Goal: Check status: Check status

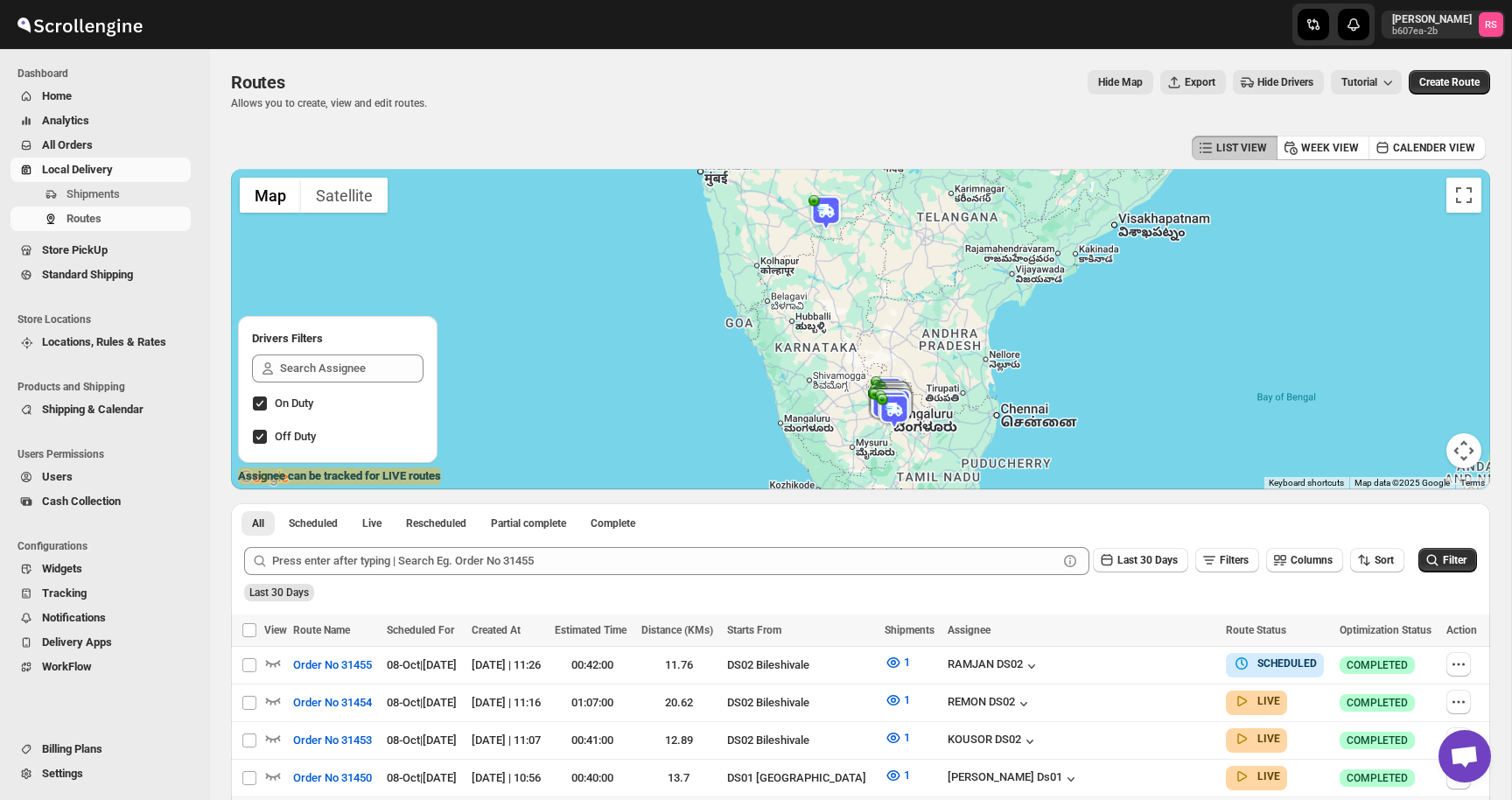
scroll to position [243, 0]
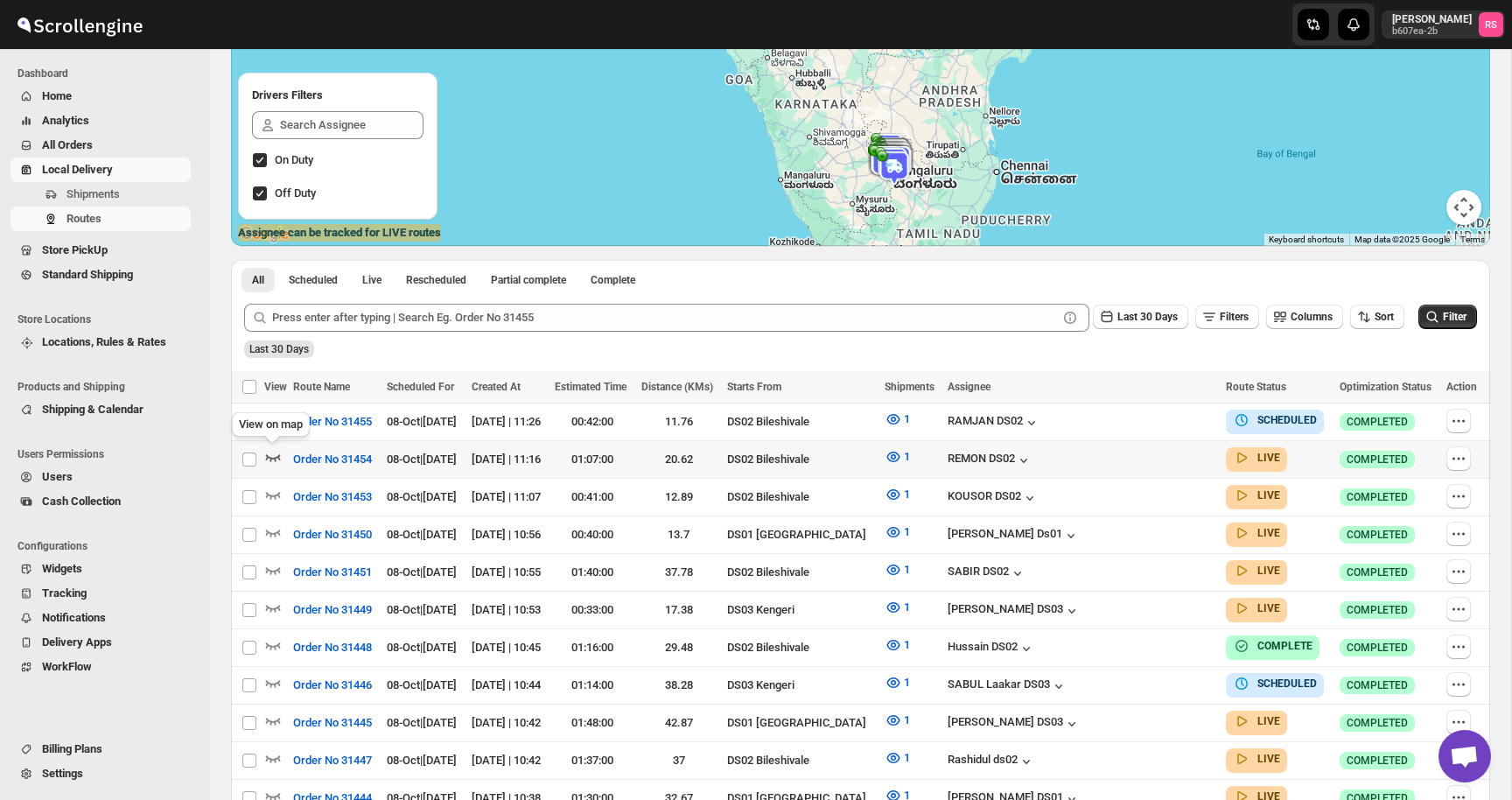
click at [277, 458] on icon "button" at bounding box center [273, 457] width 18 height 18
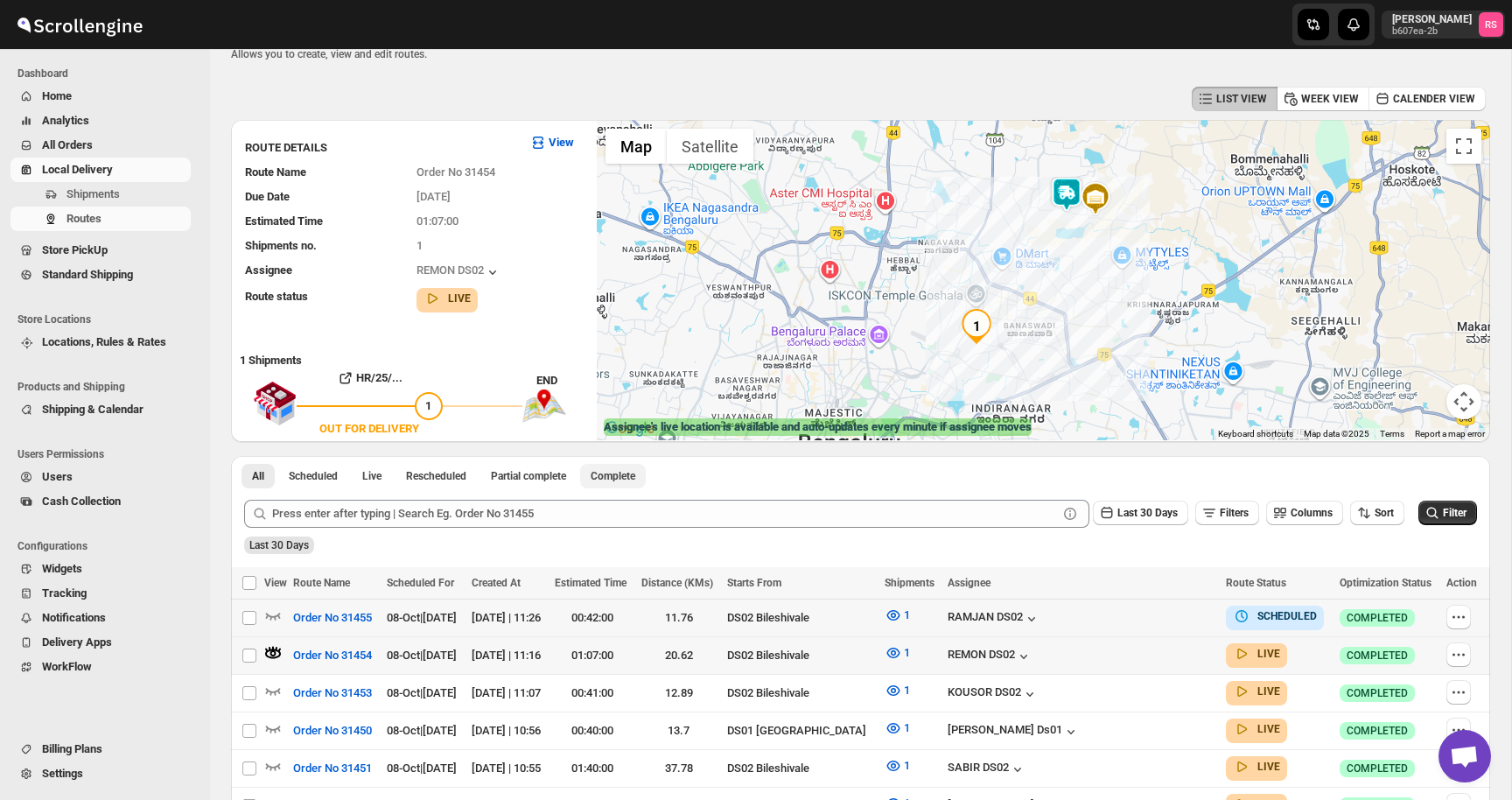
scroll to position [55, 0]
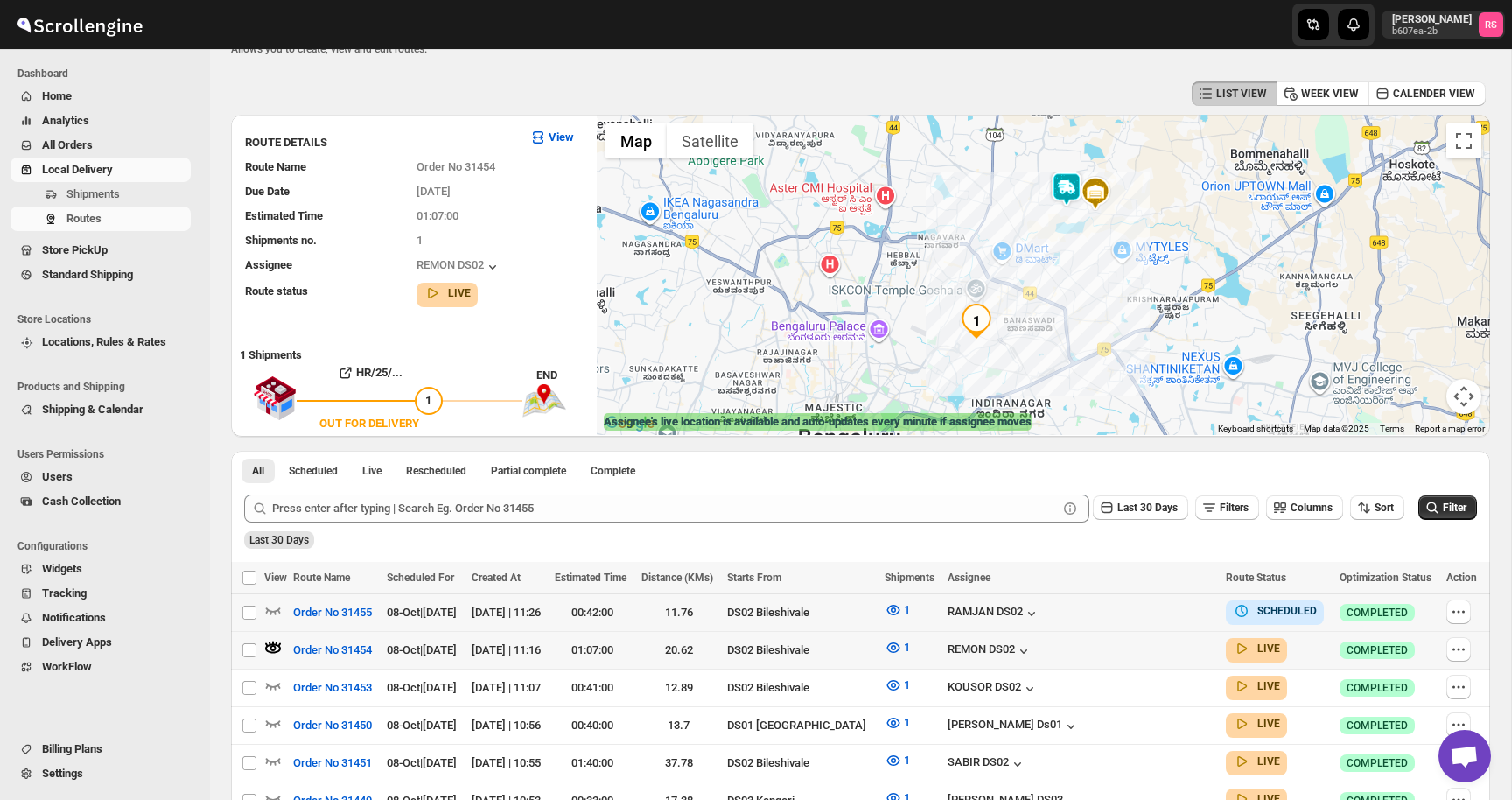
click at [1065, 185] on img at bounding box center [1067, 189] width 35 height 35
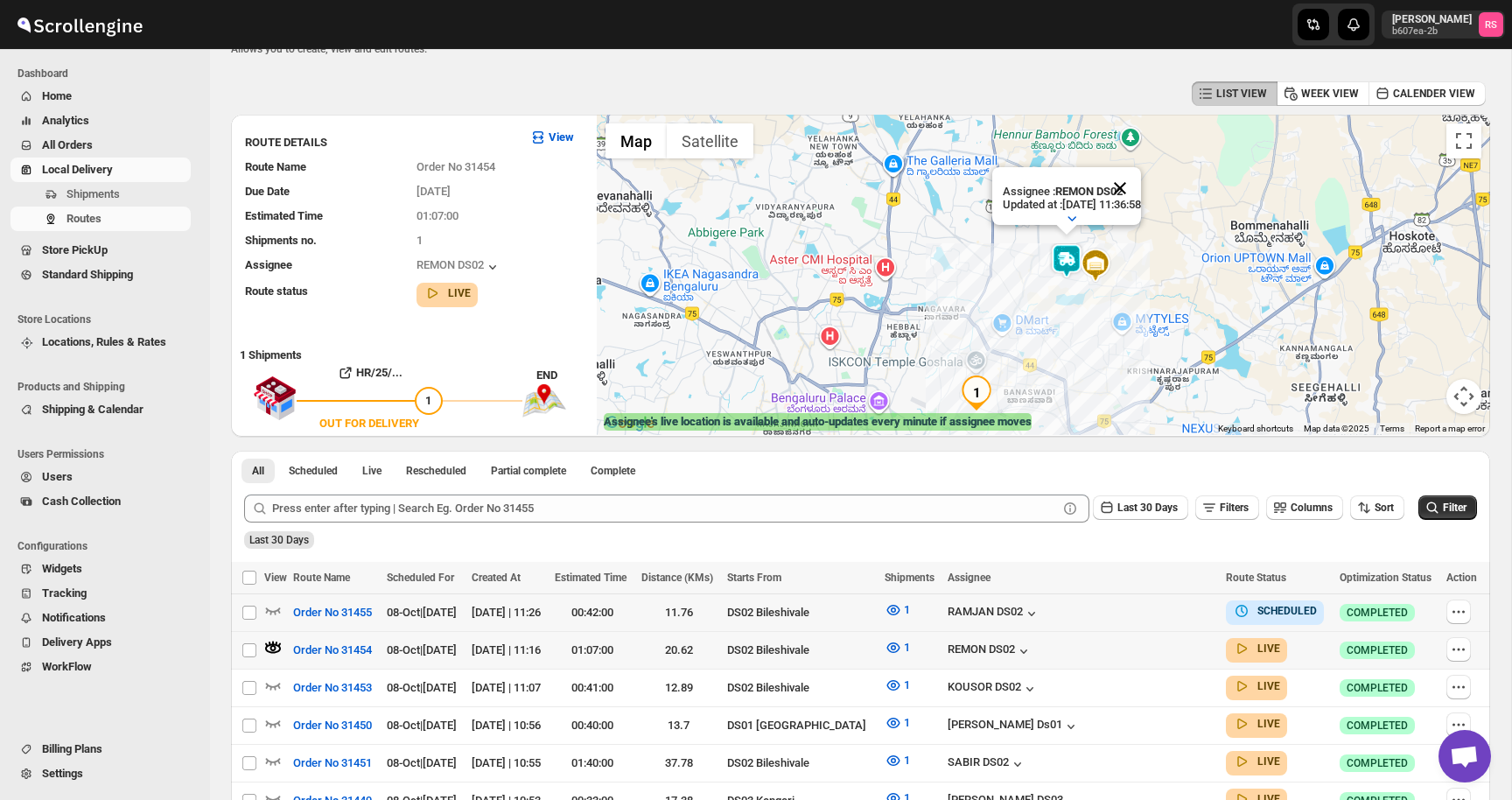
click at [1140, 189] on button "Close" at bounding box center [1120, 187] width 42 height 42
click at [270, 677] on icon "button" at bounding box center [273, 685] width 18 height 18
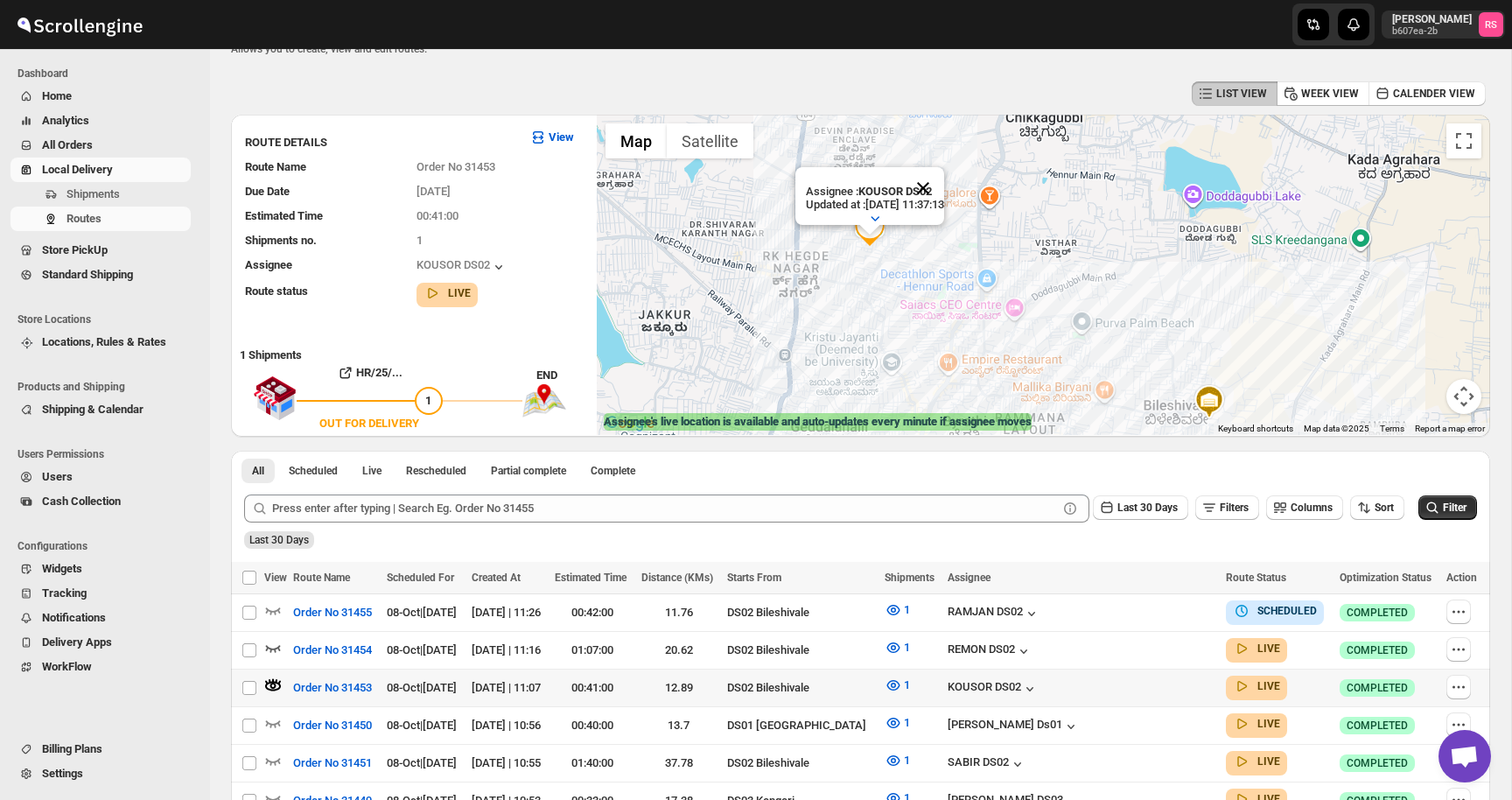
click at [938, 185] on button "Close" at bounding box center [923, 187] width 42 height 42
click at [278, 720] on icon "button" at bounding box center [273, 723] width 15 height 7
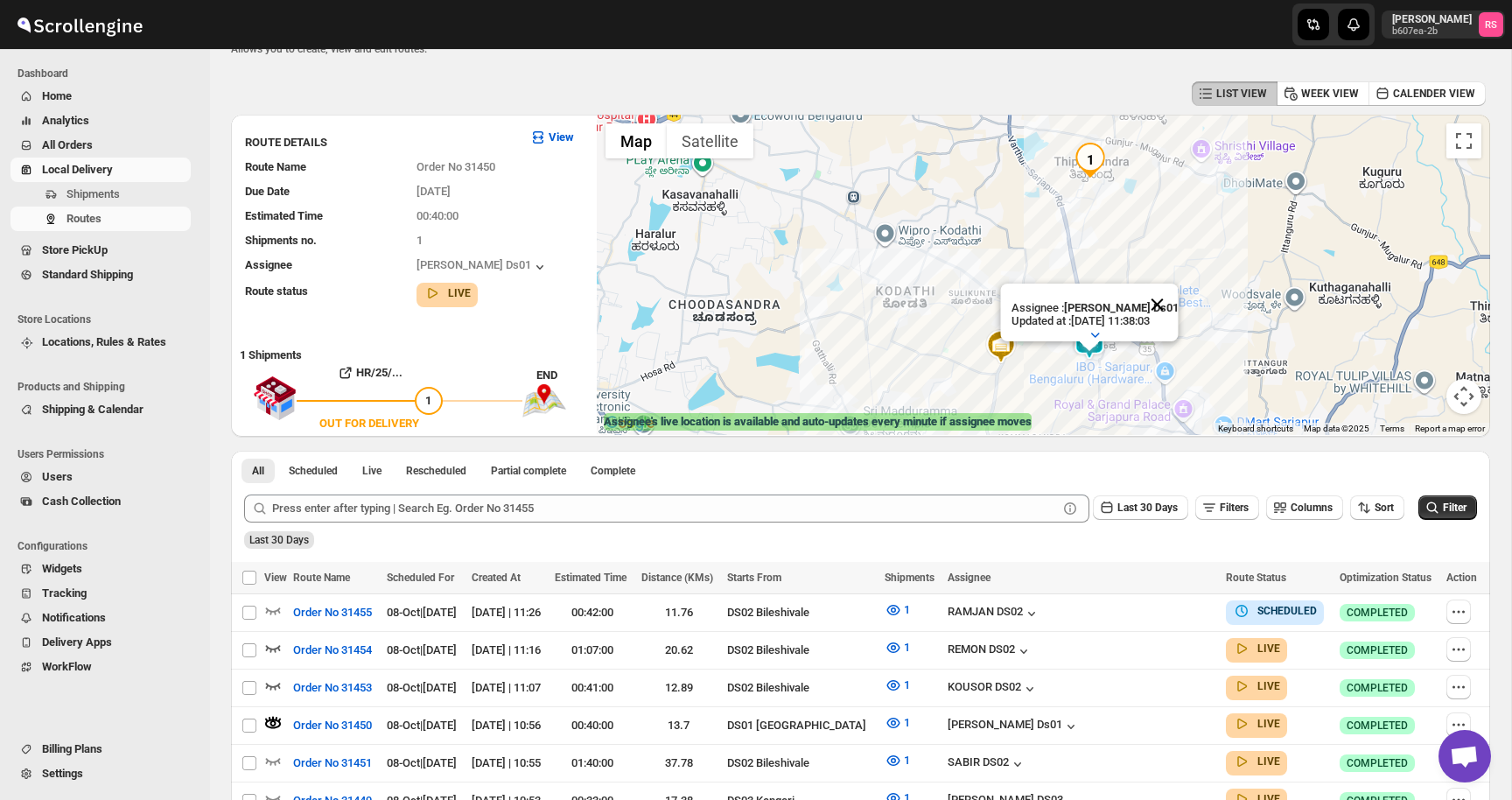
click at [1155, 295] on button "Close" at bounding box center [1156, 304] width 42 height 42
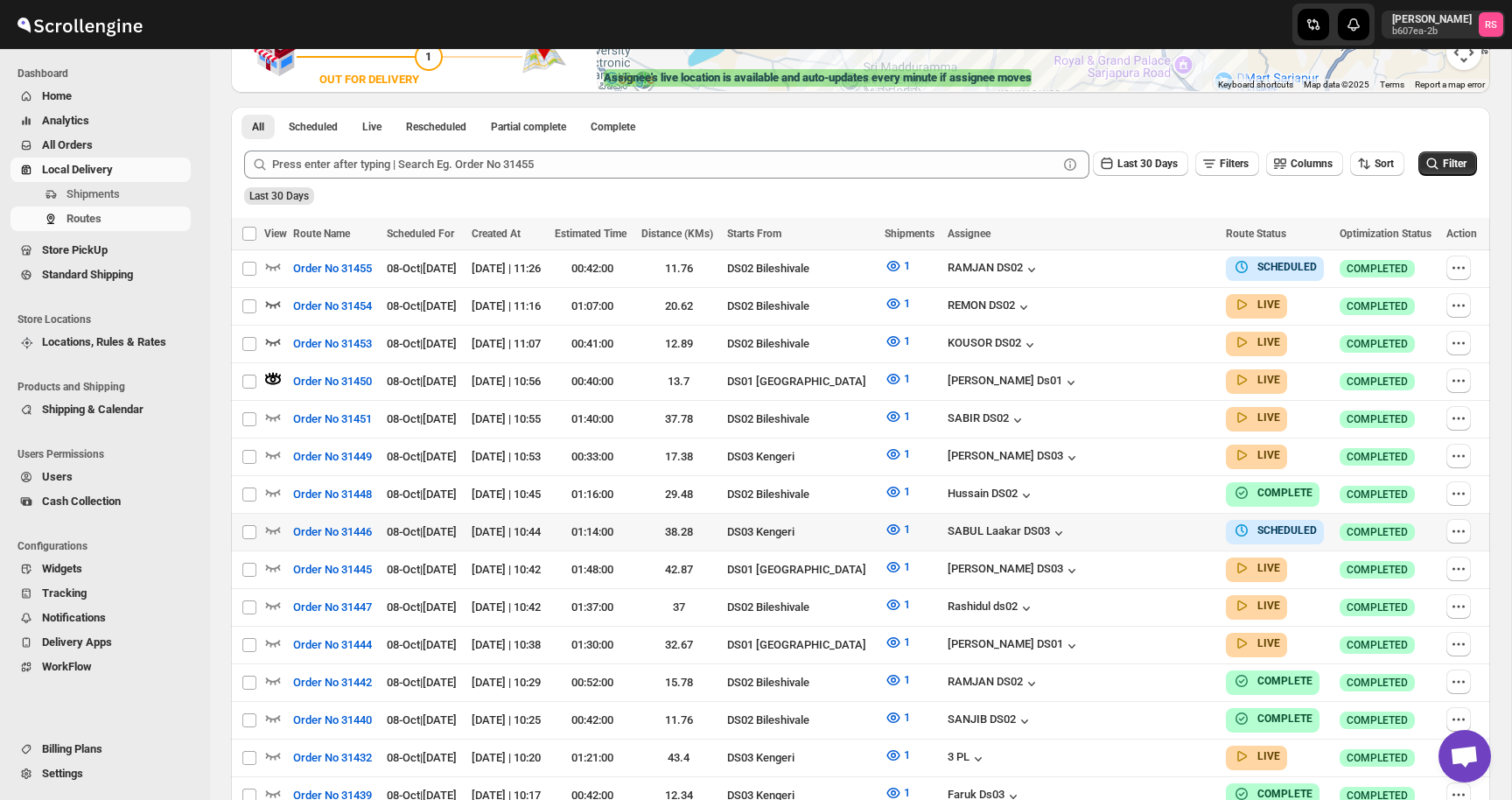
scroll to position [374, 0]
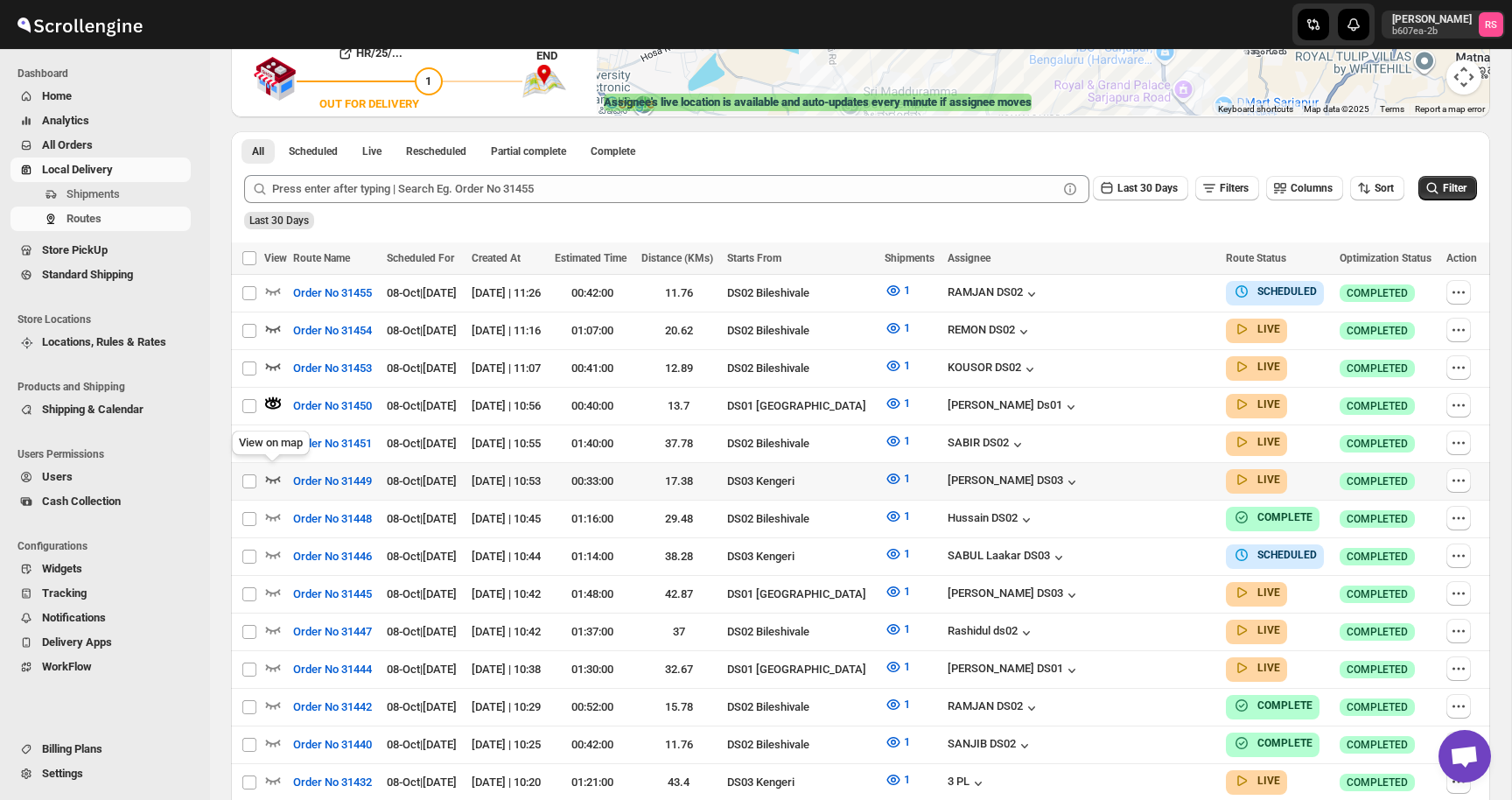
click at [267, 476] on icon "button" at bounding box center [273, 479] width 15 height 7
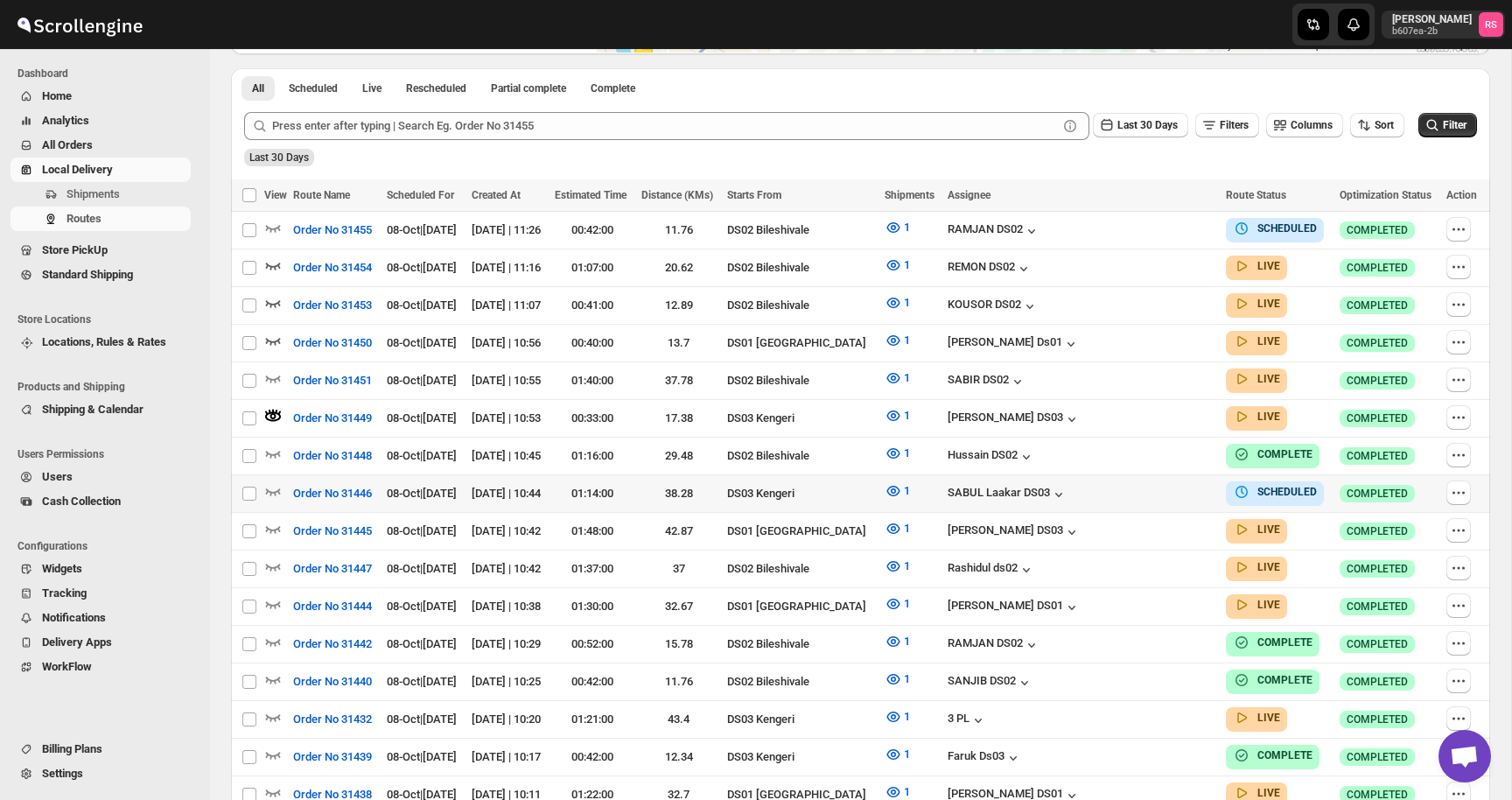
scroll to position [454, 0]
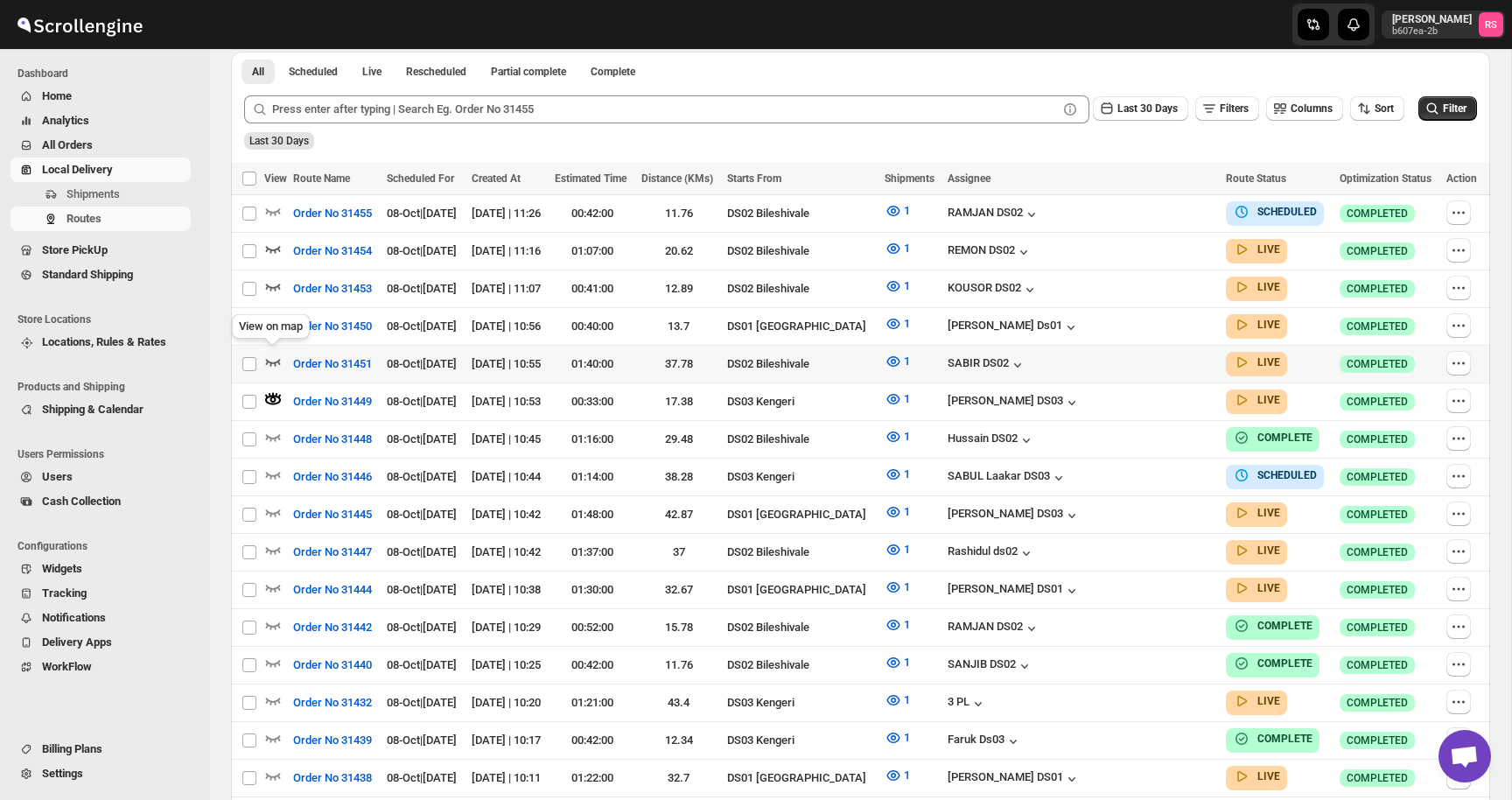
click at [276, 356] on icon "button" at bounding box center [273, 362] width 18 height 18
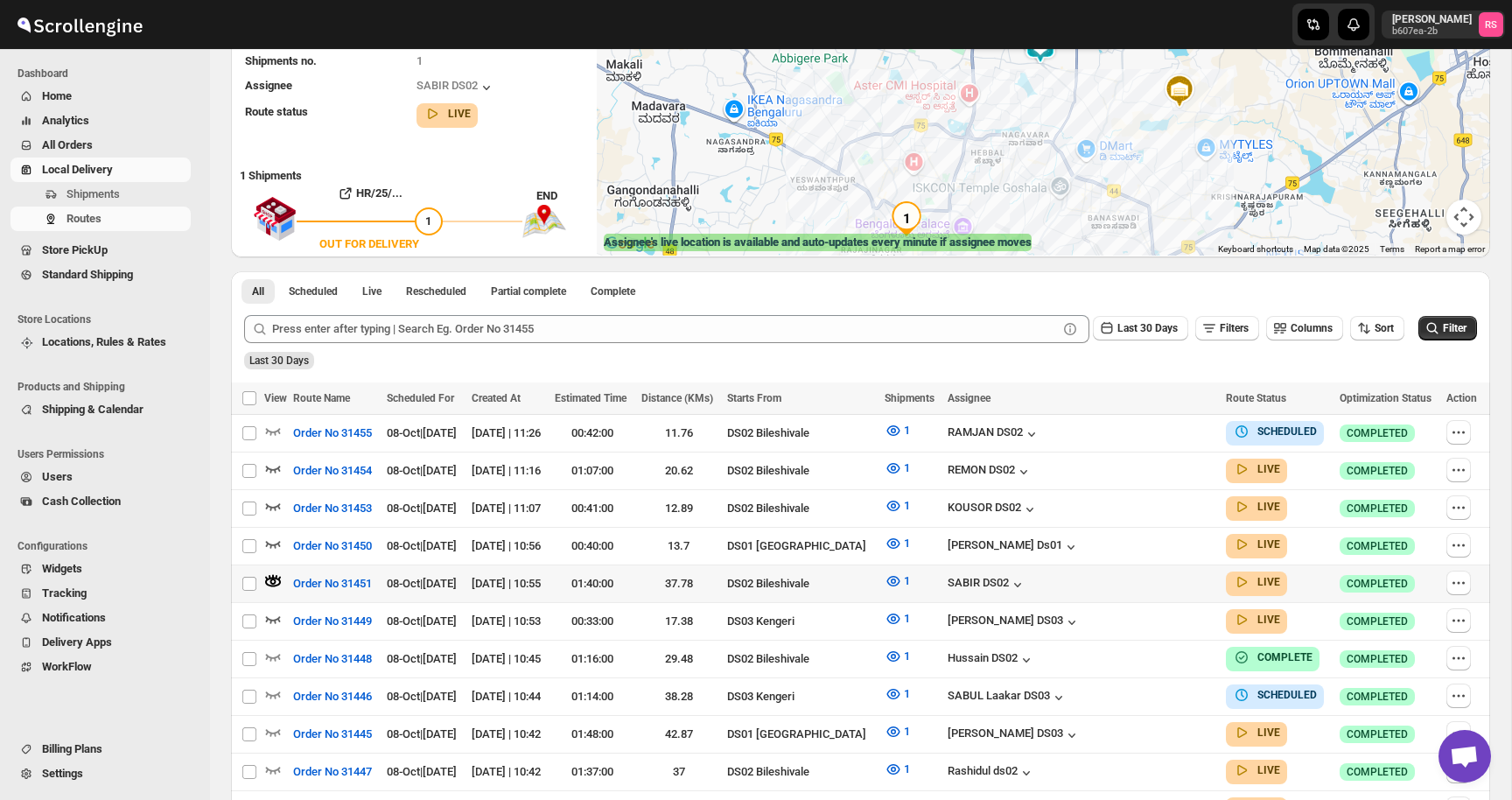
scroll to position [260, 0]
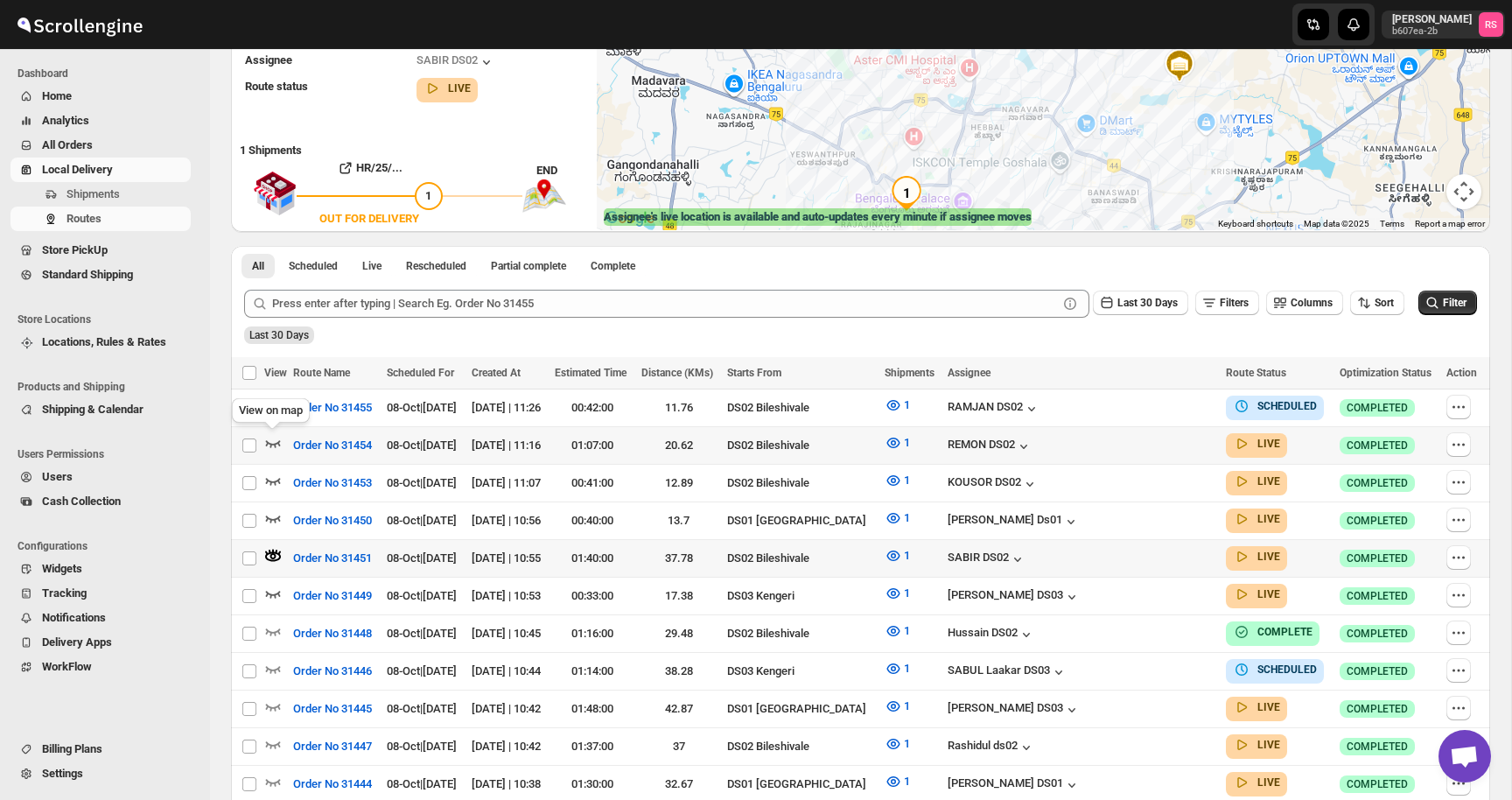
click at [276, 438] on icon "button" at bounding box center [273, 443] width 18 height 18
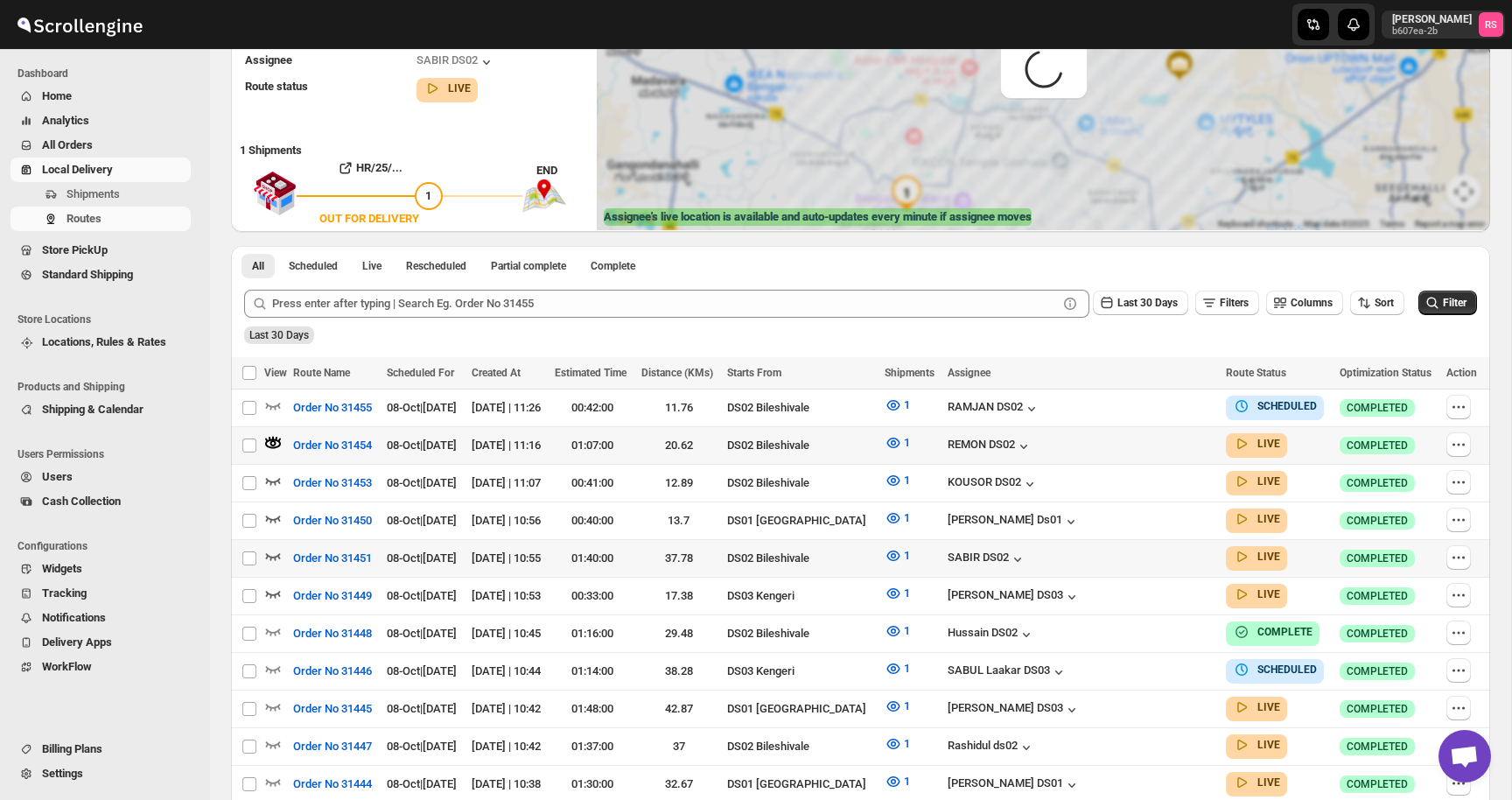
scroll to position [0, 0]
